Goal: Check status: Check status

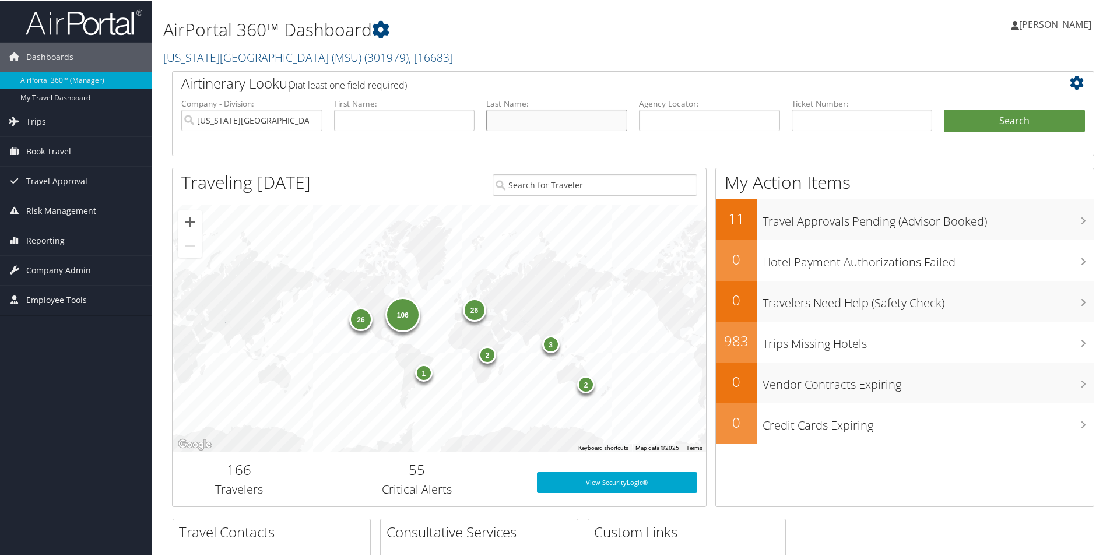
click at [559, 125] on input "text" at bounding box center [556, 119] width 141 height 22
click at [373, 120] on input "text" at bounding box center [404, 119] width 141 height 22
type input "jia"
click at [532, 122] on input "text" at bounding box center [556, 119] width 141 height 22
type input "bin"
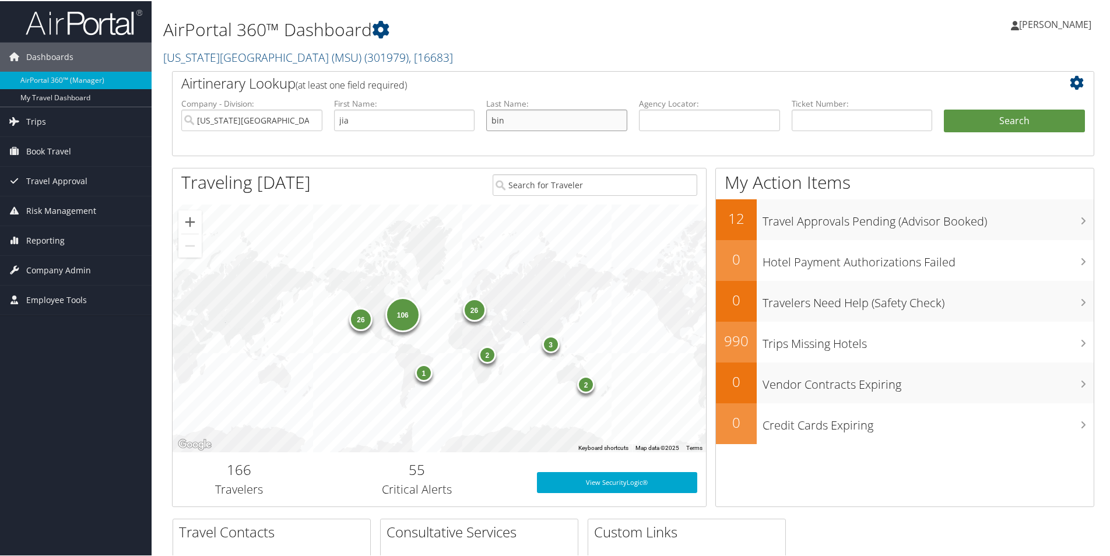
click at [944, 108] on button "Search" at bounding box center [1014, 119] width 141 height 23
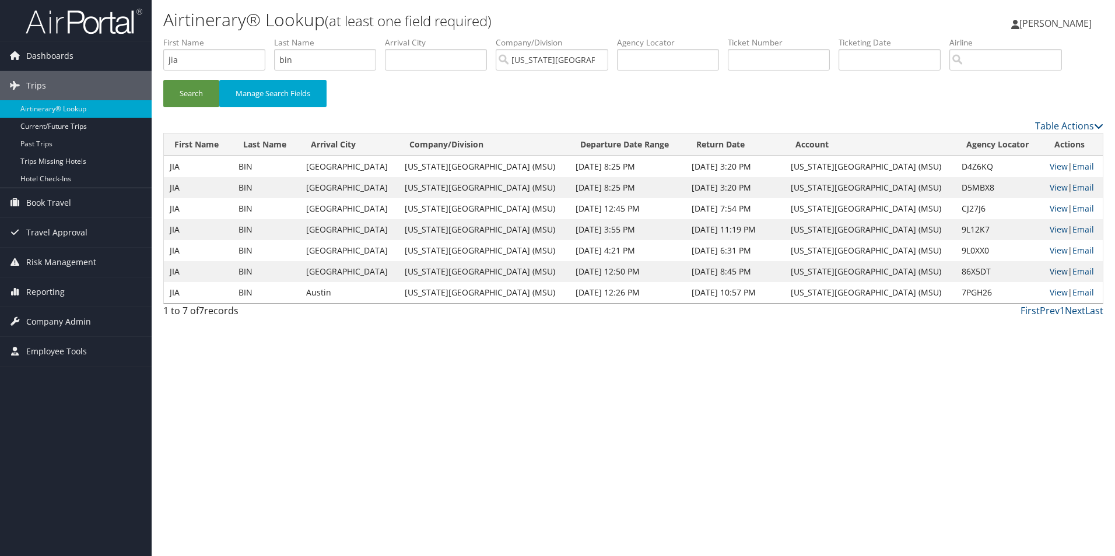
click at [1050, 271] on link "View" at bounding box center [1059, 271] width 18 height 11
